Goal: Transaction & Acquisition: Purchase product/service

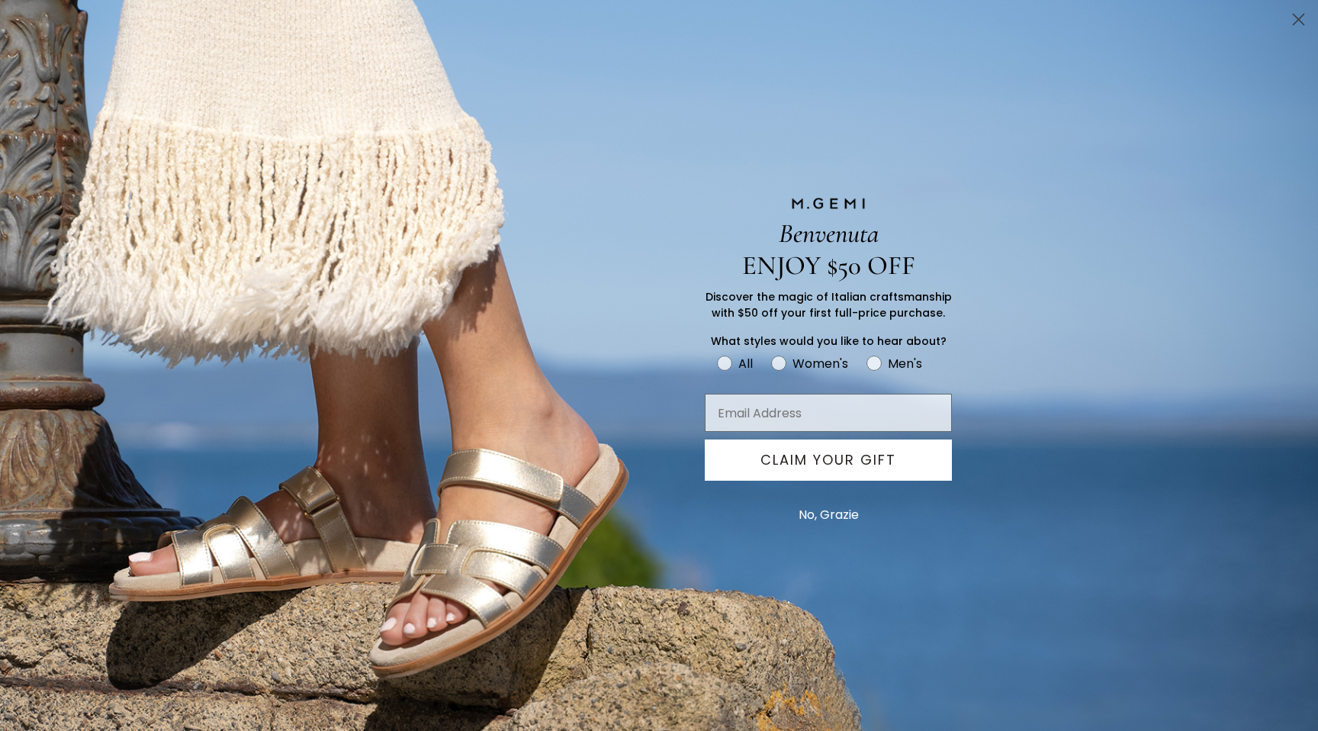
click at [1296, 14] on circle "Close dialog" at bounding box center [1298, 19] width 25 height 25
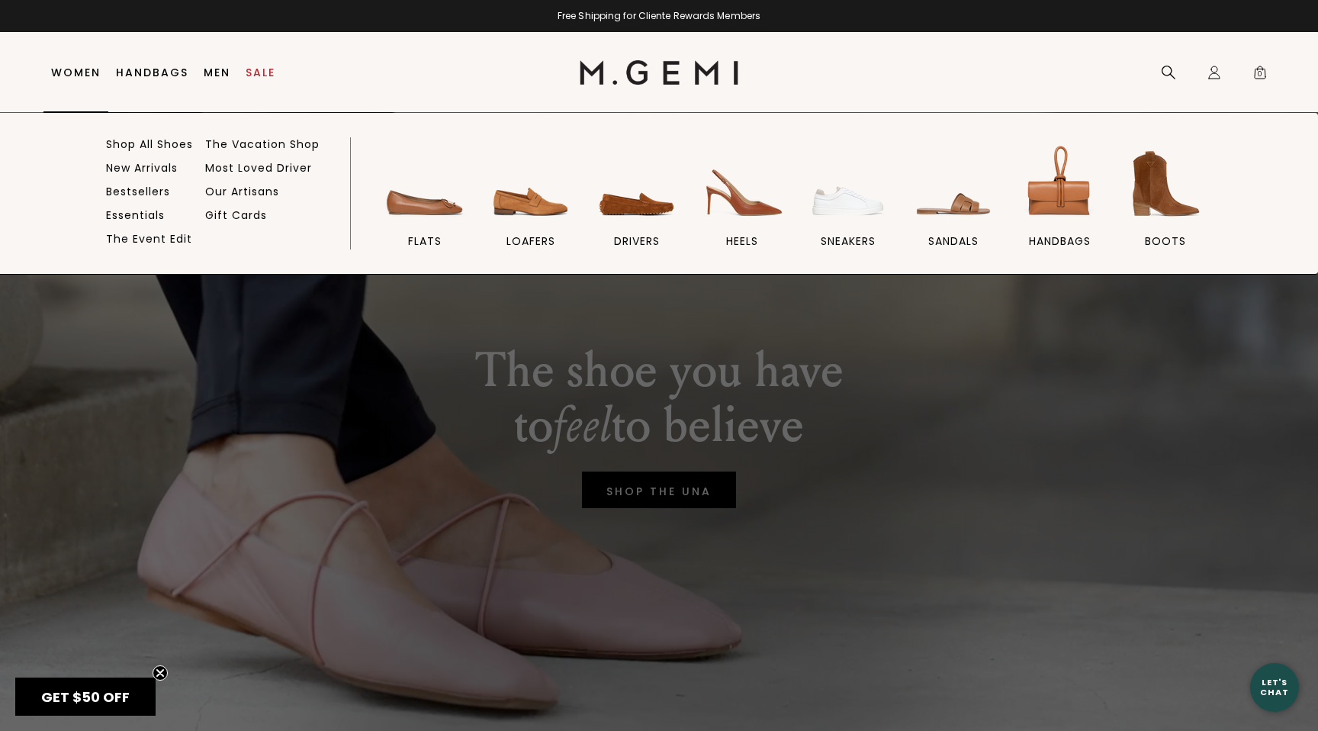
click at [69, 70] on link "Women" at bounding box center [76, 72] width 50 height 12
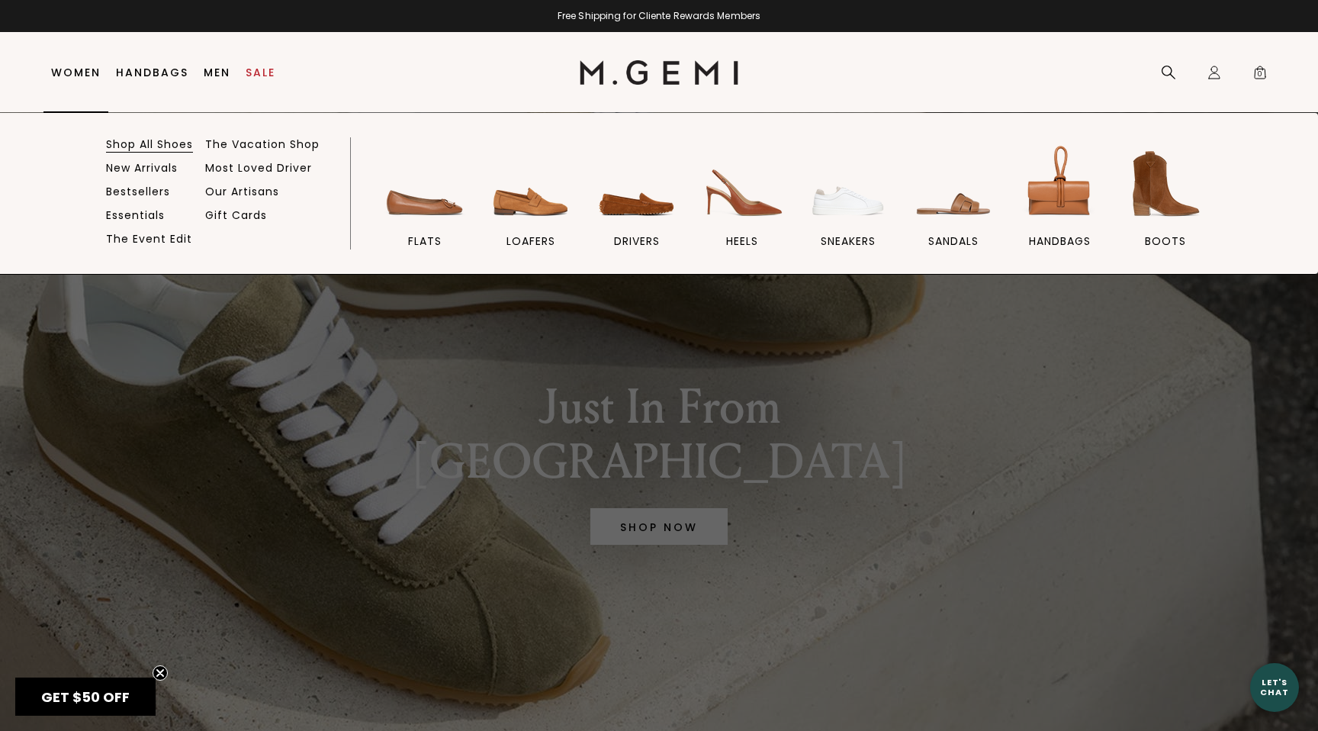
click at [141, 140] on link "Shop All Shoes" at bounding box center [149, 144] width 87 height 14
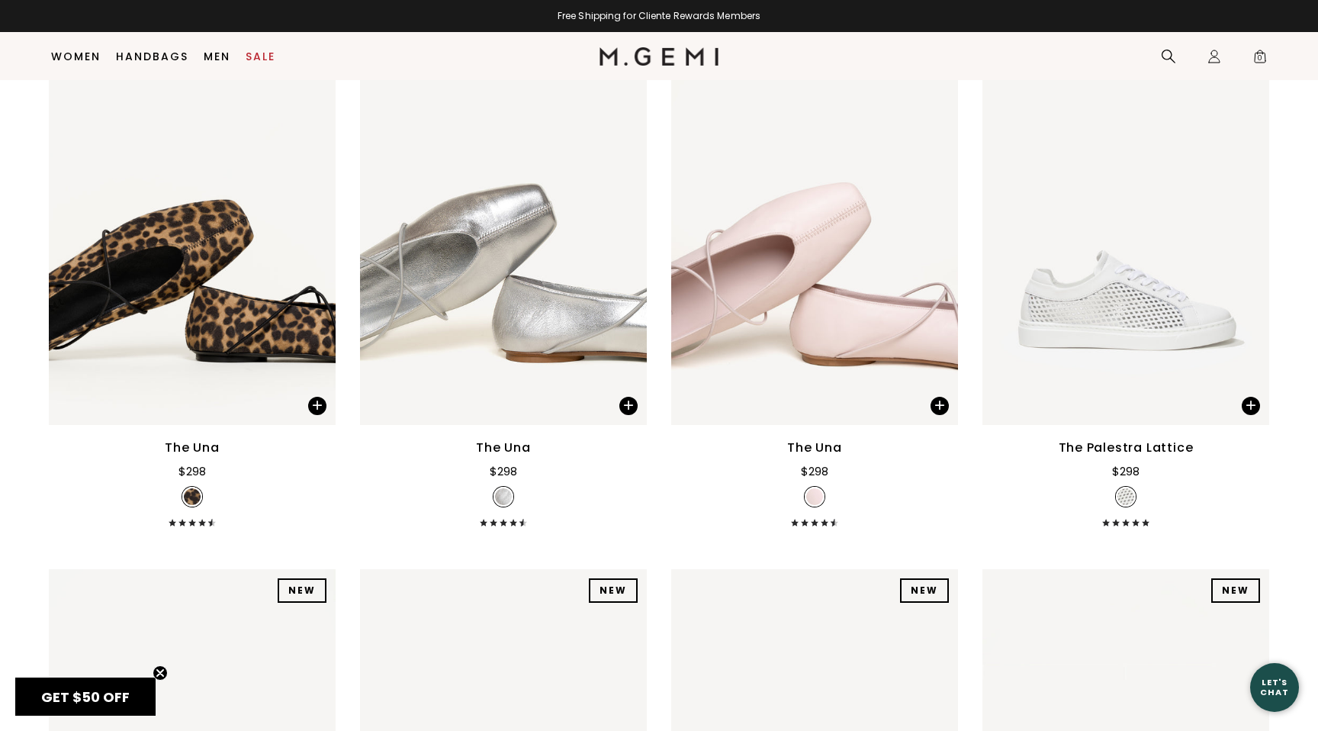
scroll to position [2345, 0]
click at [211, 229] on div at bounding box center [192, 232] width 287 height 24
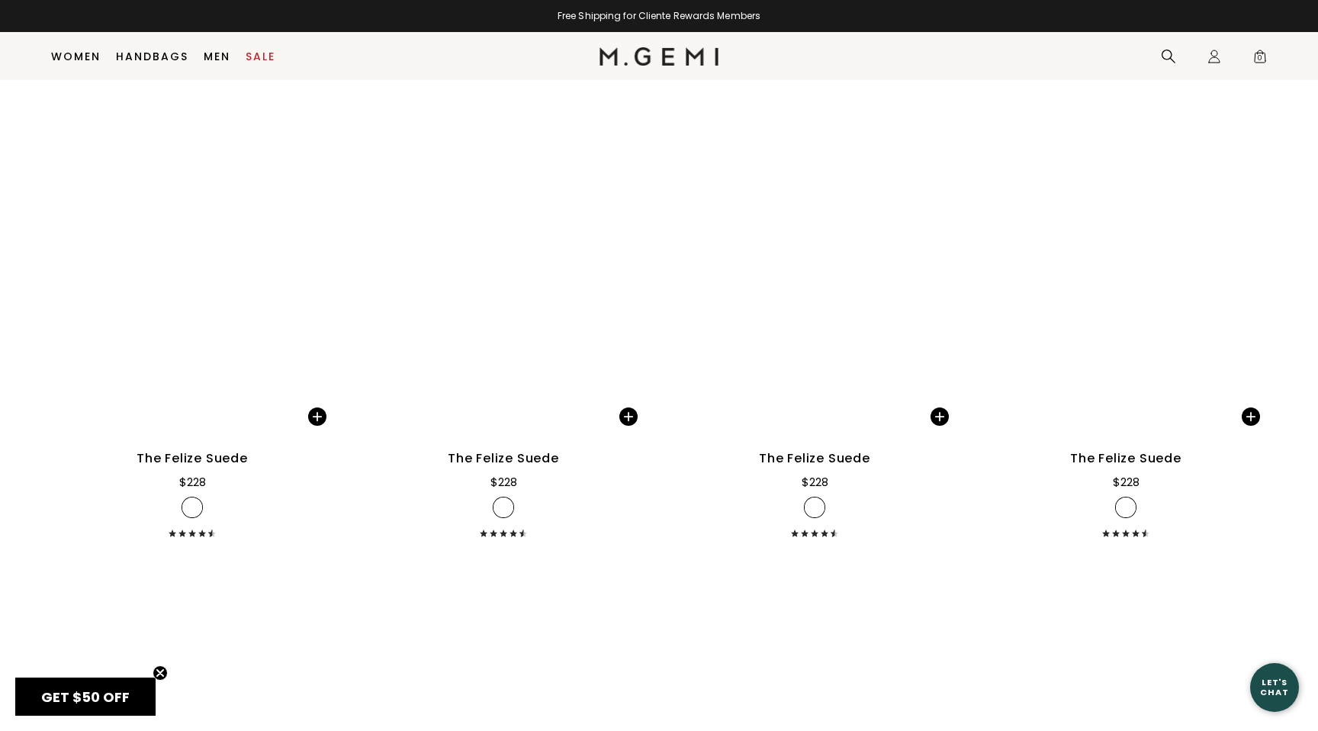
scroll to position [7601, 0]
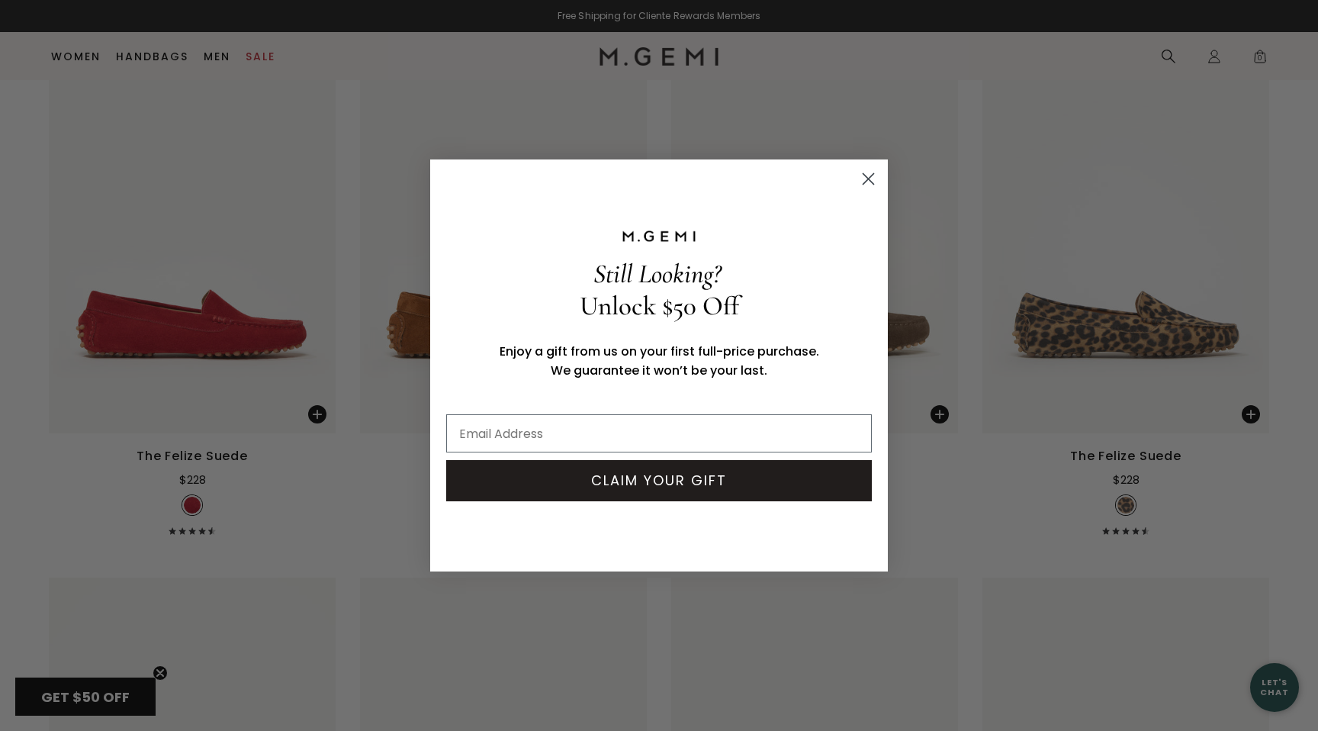
click at [863, 178] on circle "Close dialog" at bounding box center [868, 178] width 25 height 25
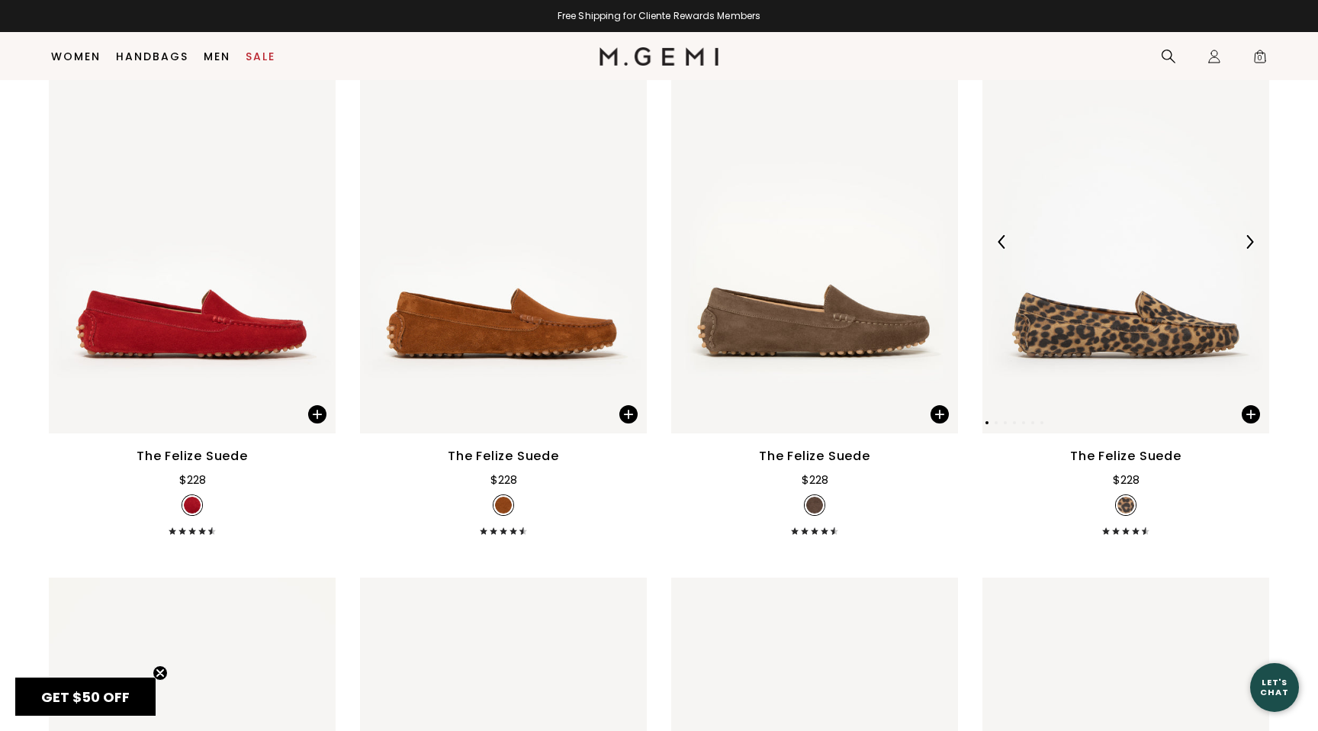
click at [1133, 297] on img at bounding box center [1125, 242] width 287 height 382
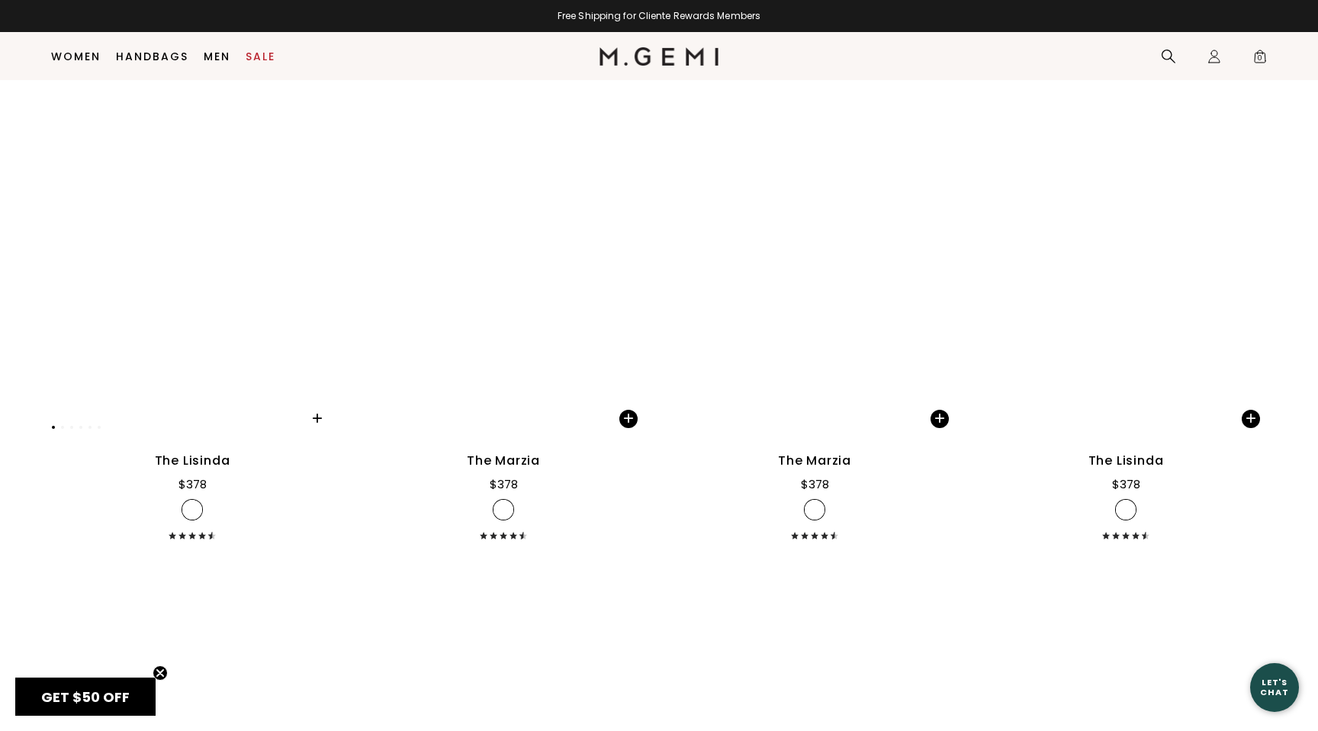
scroll to position [16561, 0]
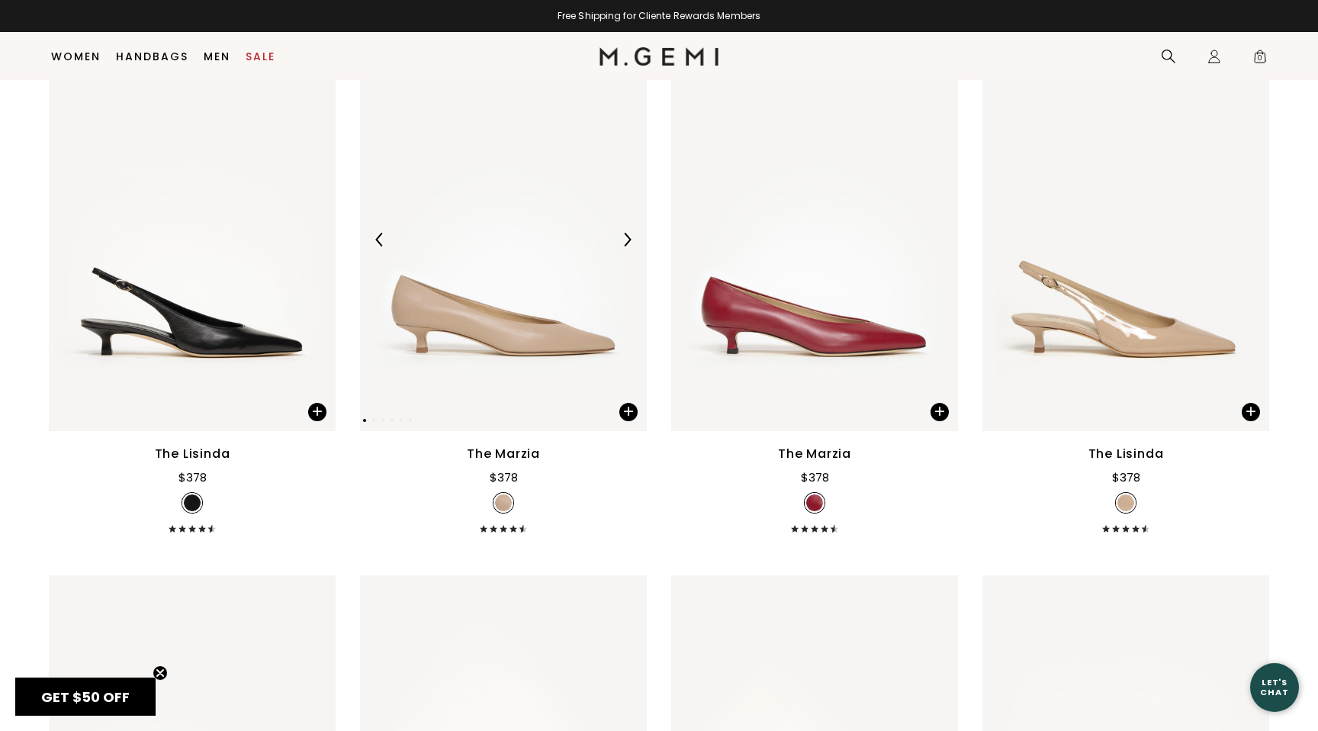
click at [470, 331] on img at bounding box center [503, 239] width 287 height 382
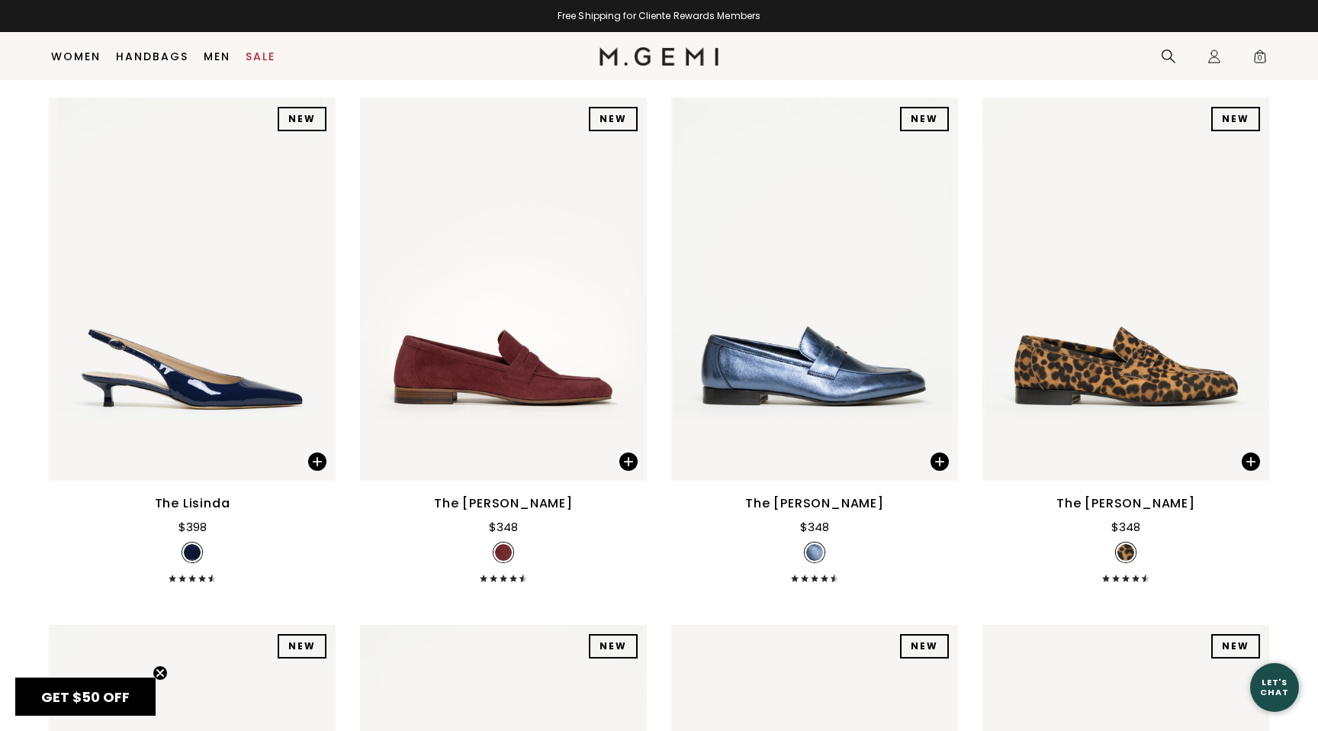
scroll to position [18618, 0]
click at [1142, 324] on img at bounding box center [1125, 288] width 287 height 382
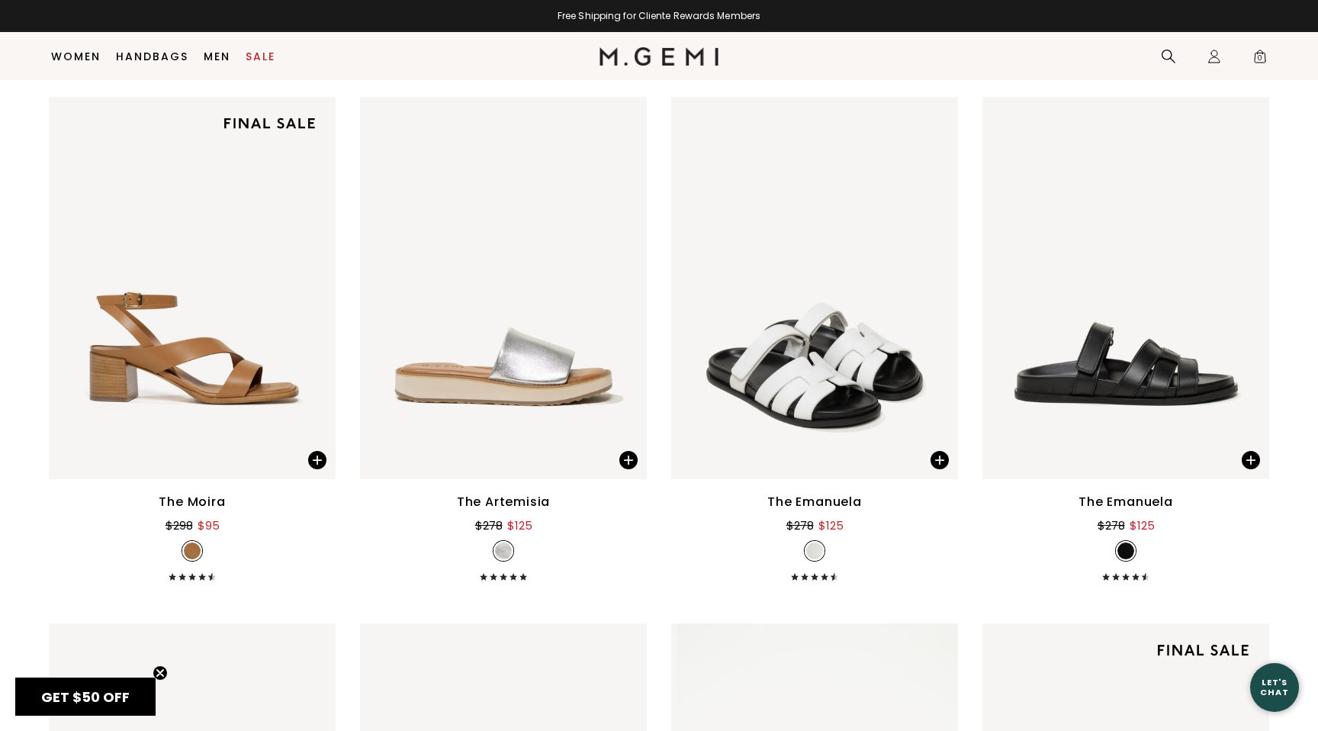
scroll to position [22304, 0]
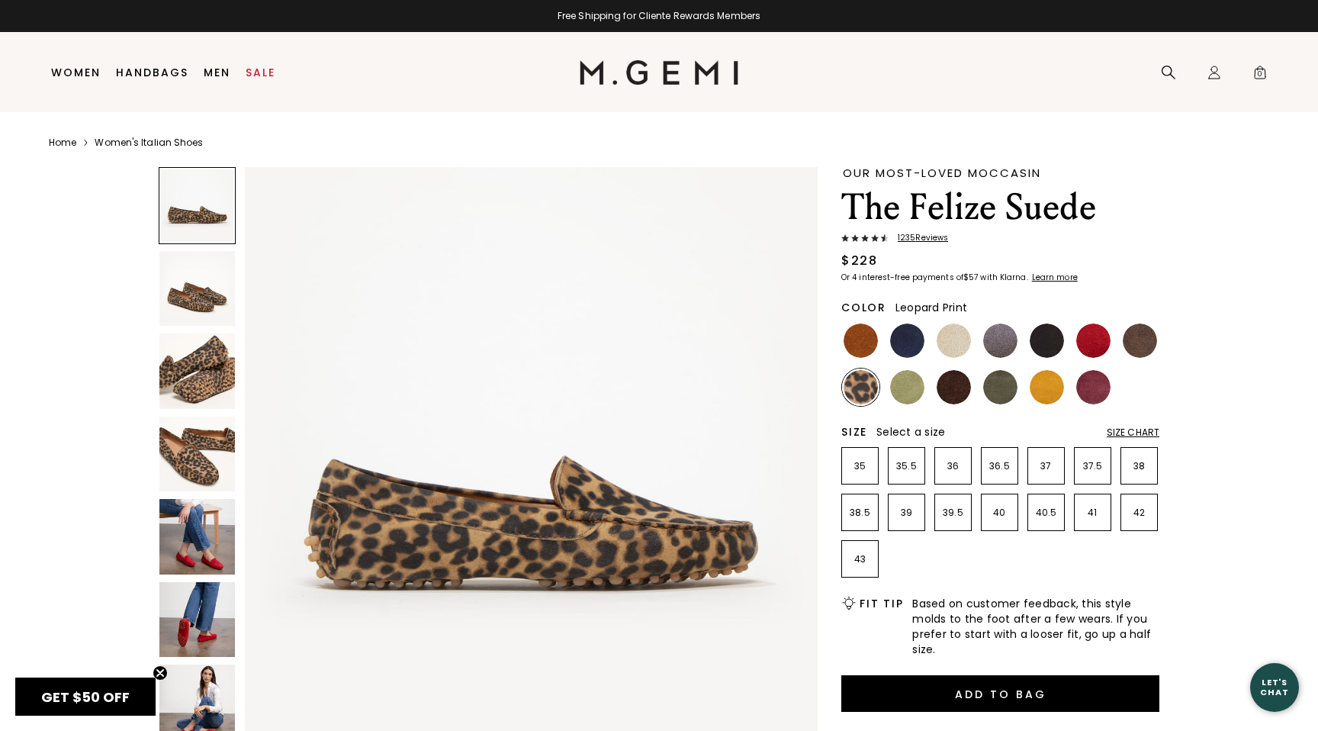
click at [189, 373] on img at bounding box center [197, 371] width 76 height 76
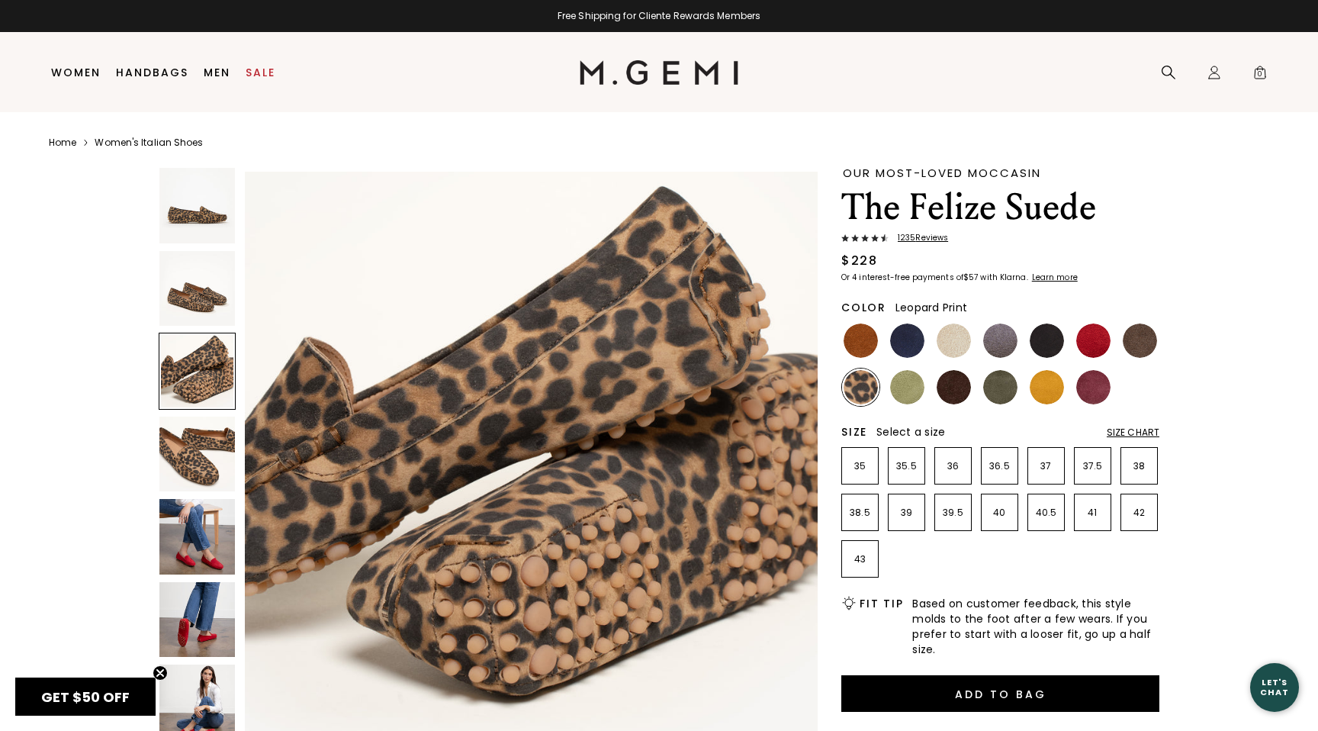
scroll to position [1177, 0]
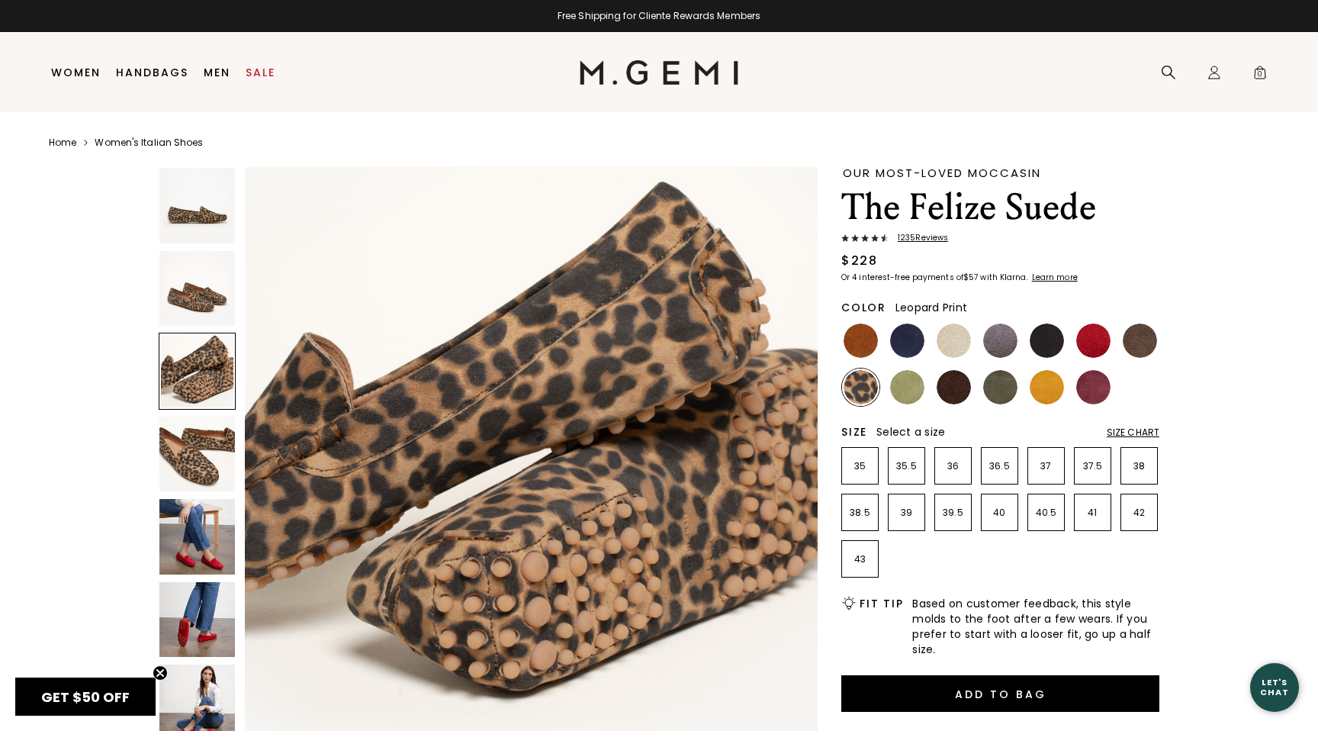
click at [206, 457] on img at bounding box center [197, 454] width 76 height 76
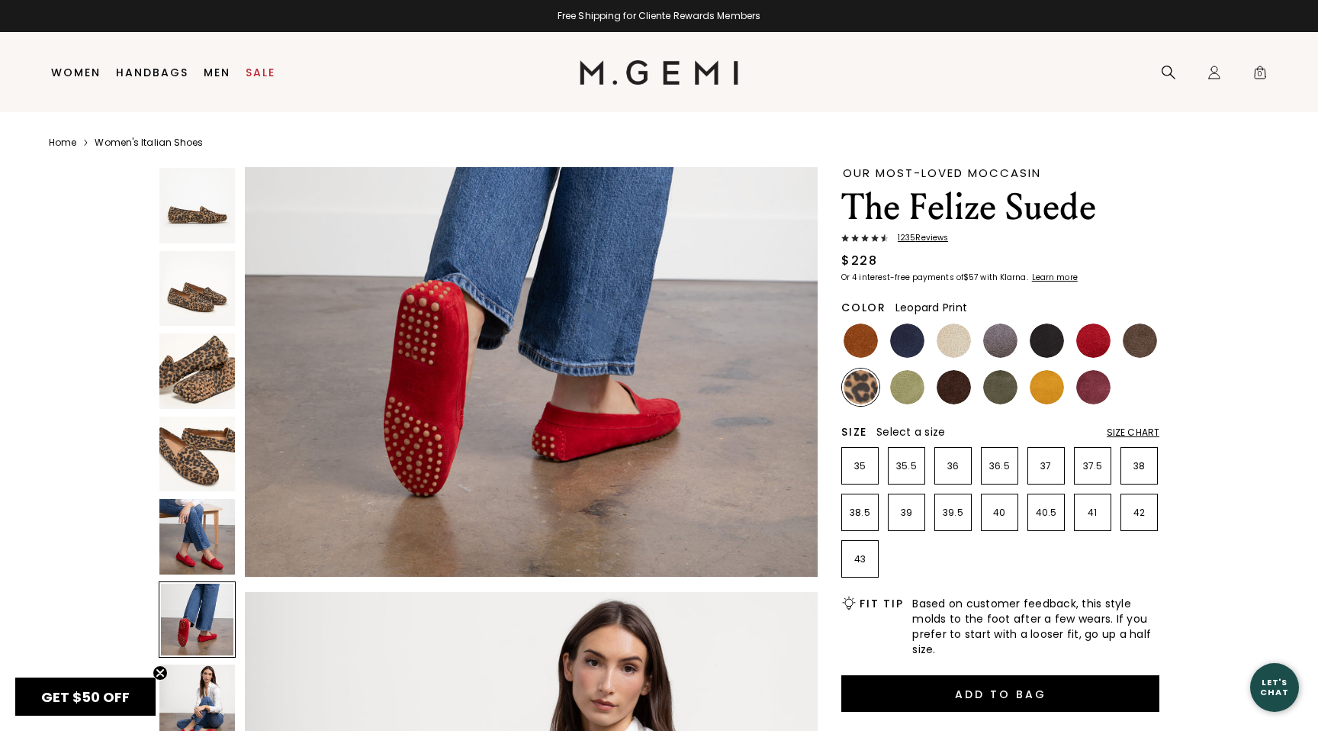
scroll to position [3152, 0]
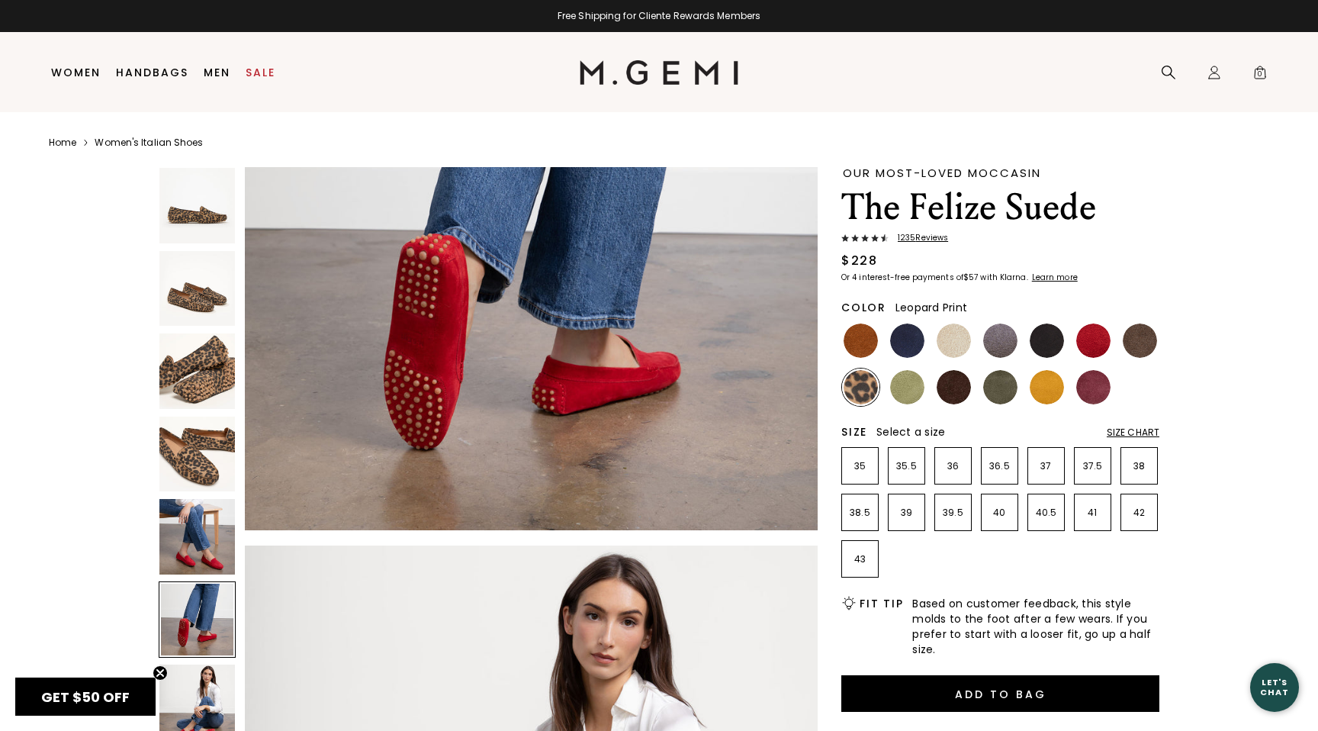
click at [193, 273] on img at bounding box center [197, 289] width 76 height 76
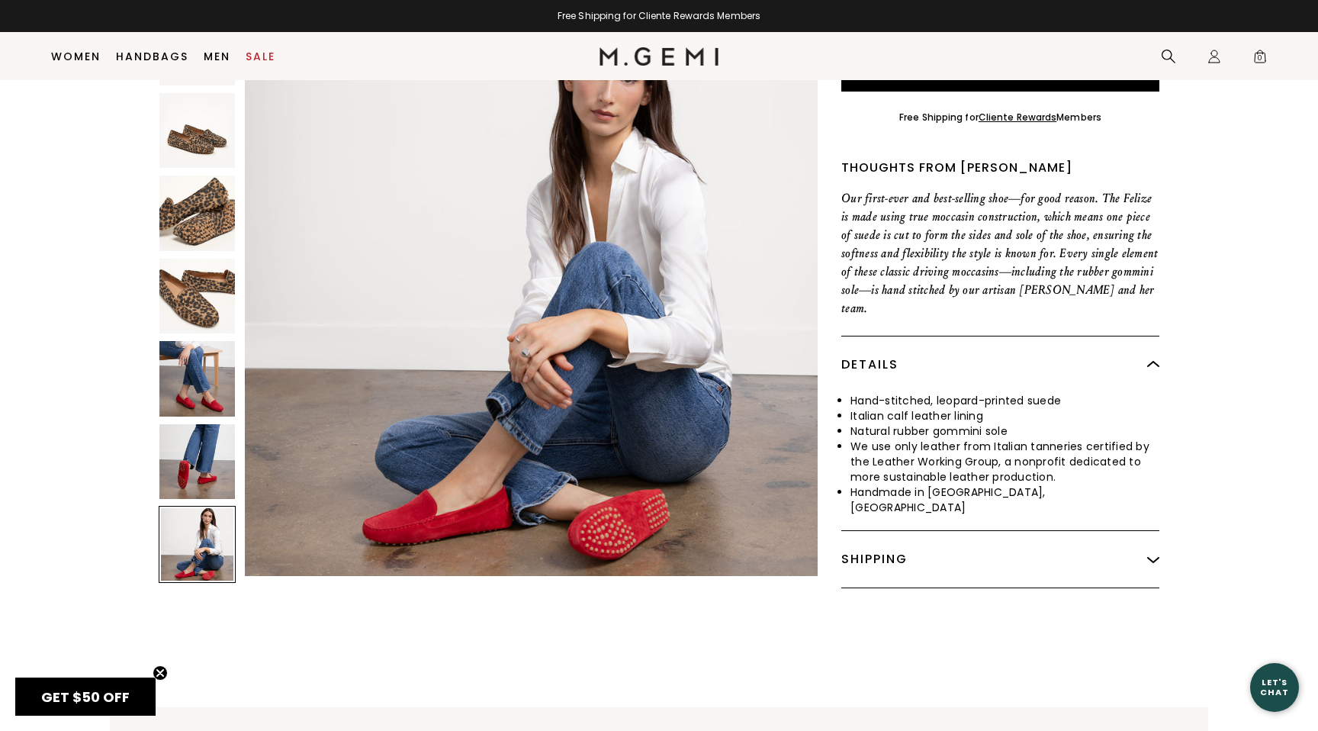
scroll to position [3546, 0]
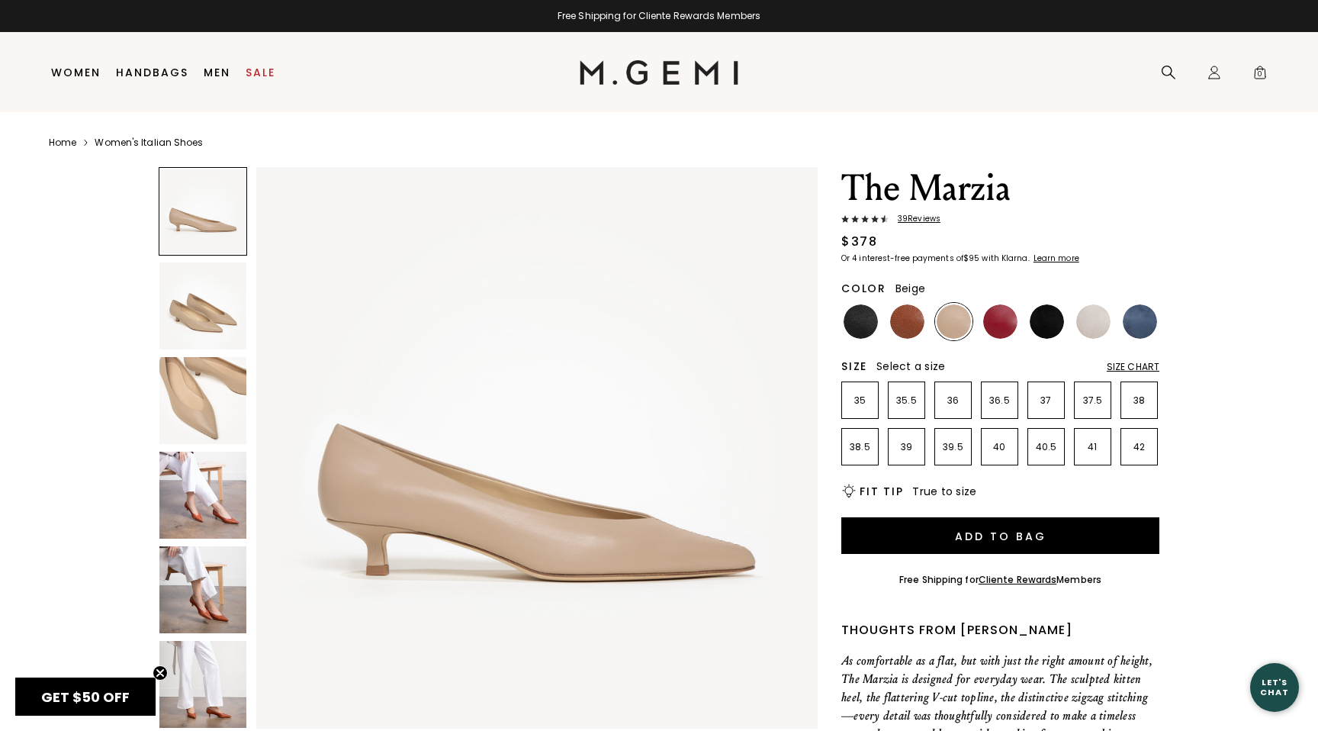
click at [191, 496] on img at bounding box center [202, 494] width 87 height 87
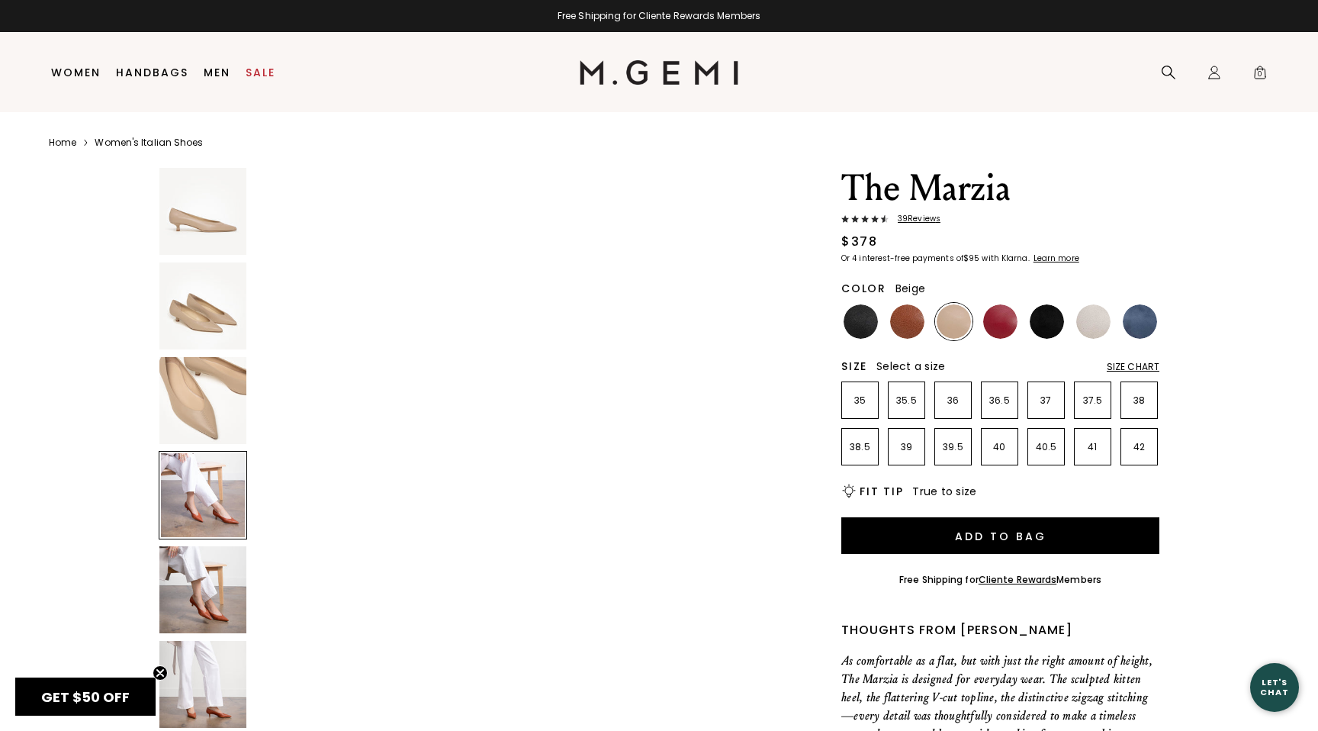
scroll to position [1730, 0]
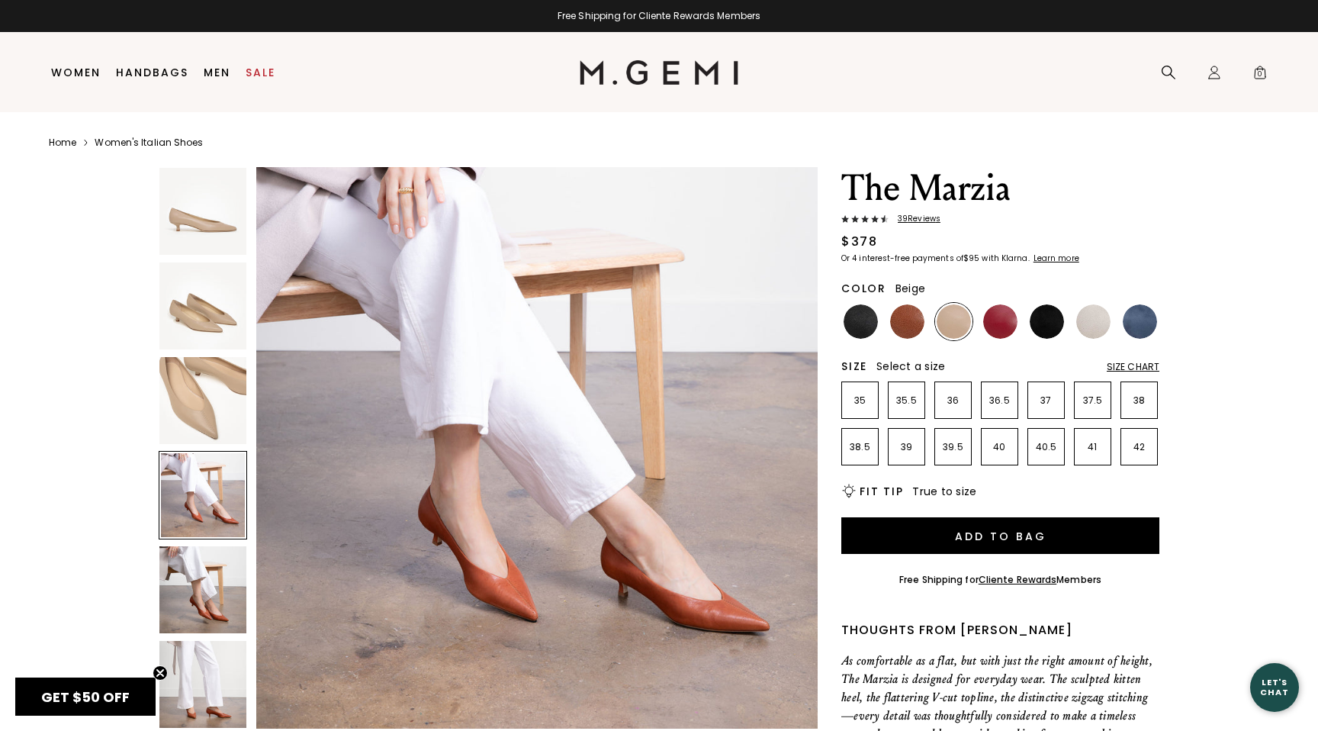
click at [199, 567] on img at bounding box center [202, 589] width 87 height 87
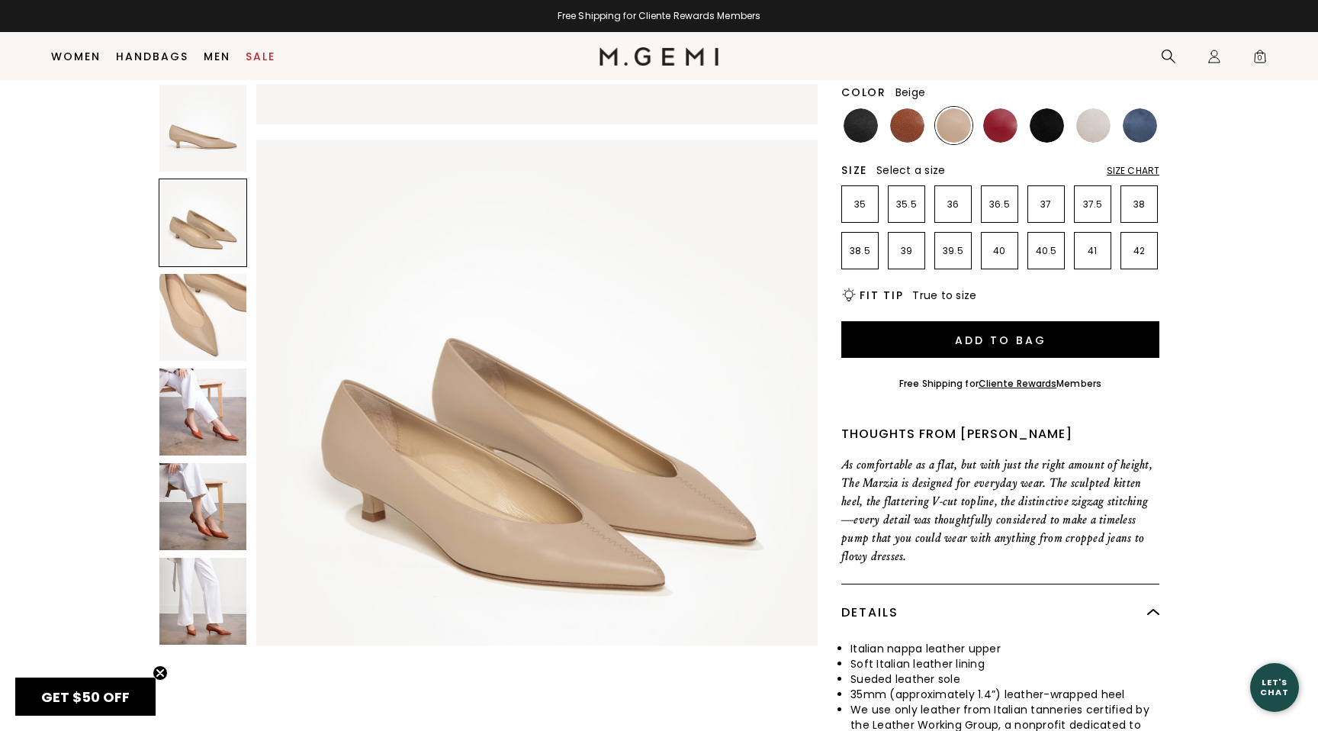
scroll to position [0, 0]
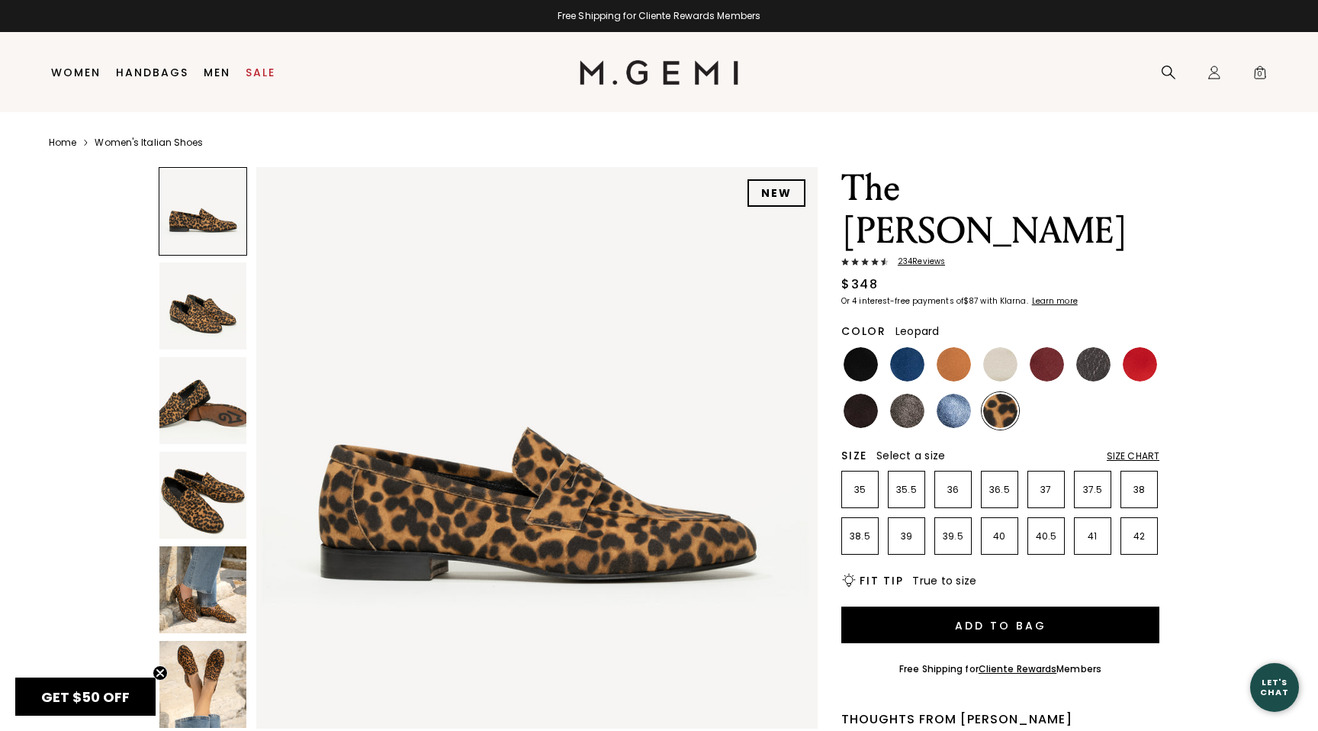
click at [201, 596] on img at bounding box center [202, 589] width 87 height 87
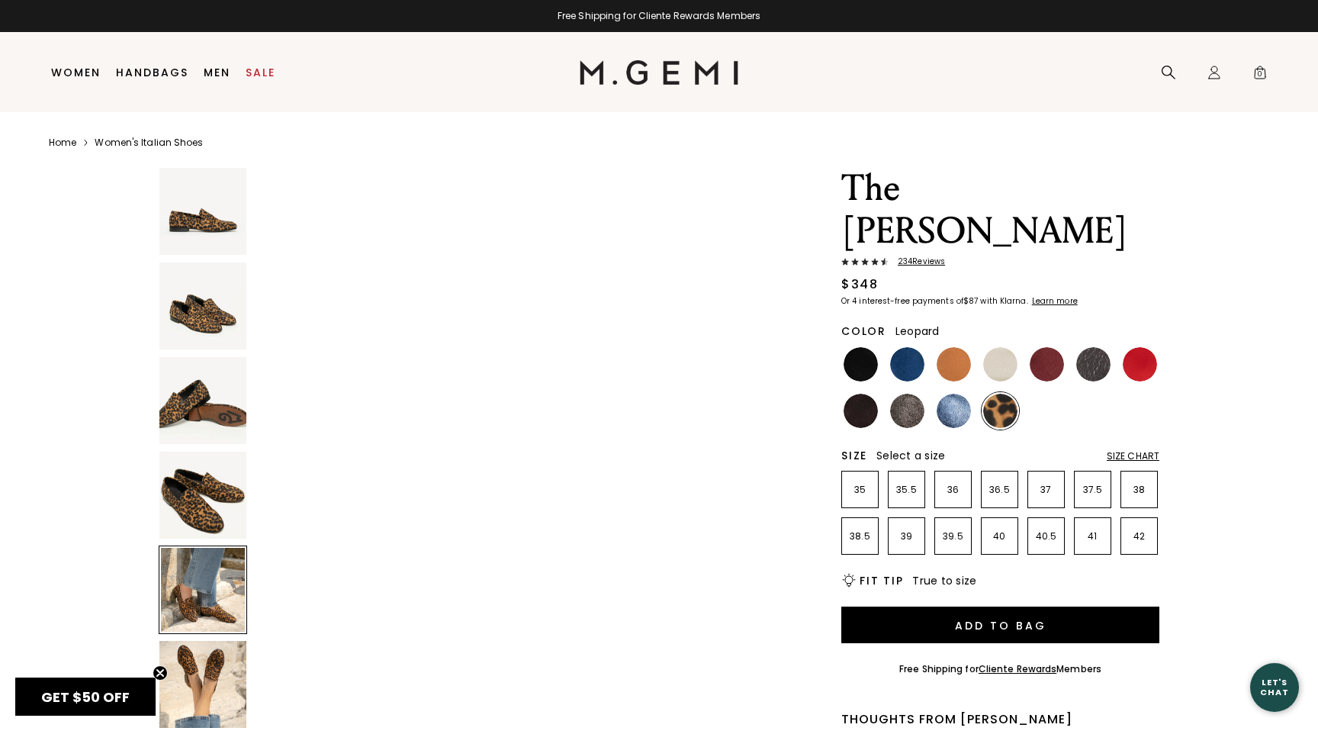
scroll to position [2306, 0]
